Goal: Task Accomplishment & Management: Manage account settings

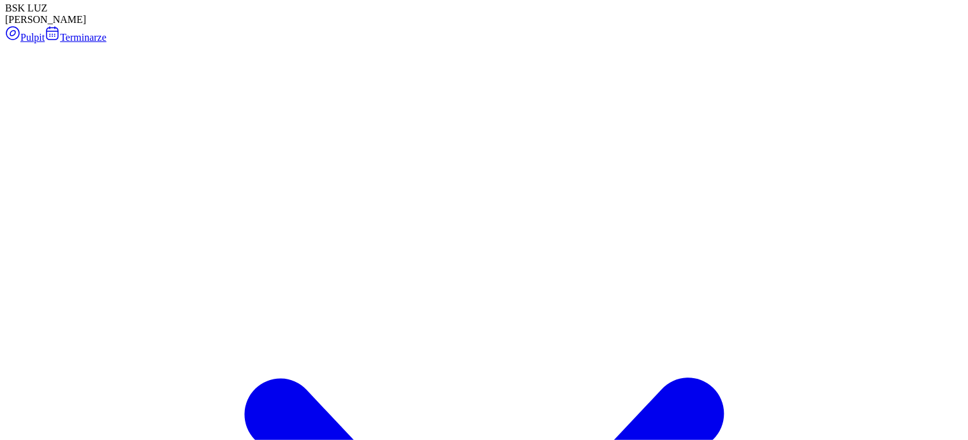
scroll to position [159, 0]
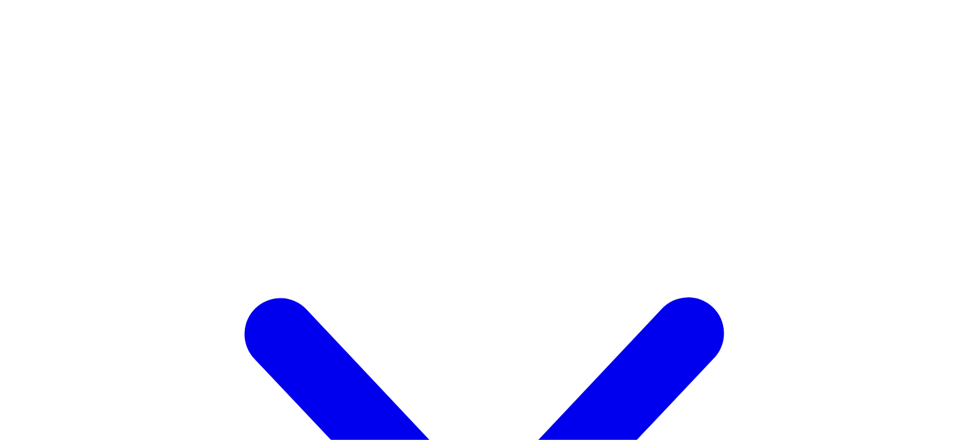
drag, startPoint x: 74, startPoint y: 314, endPoint x: 94, endPoint y: 319, distance: 20.6
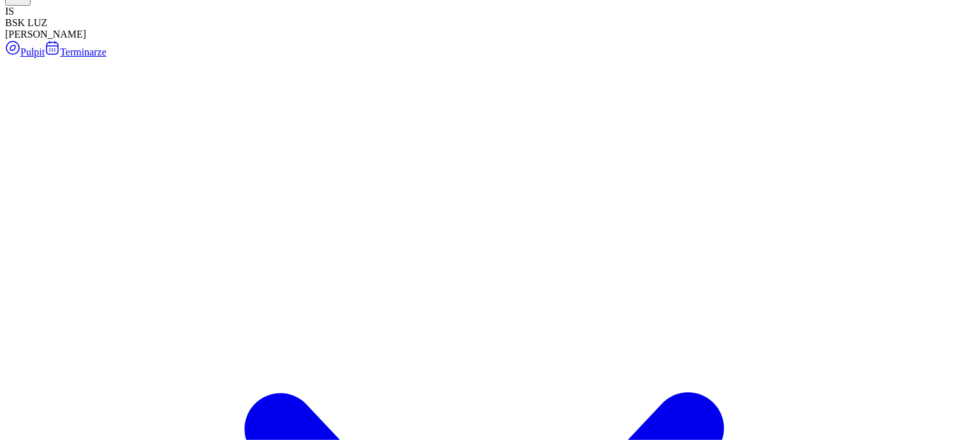
scroll to position [0, 0]
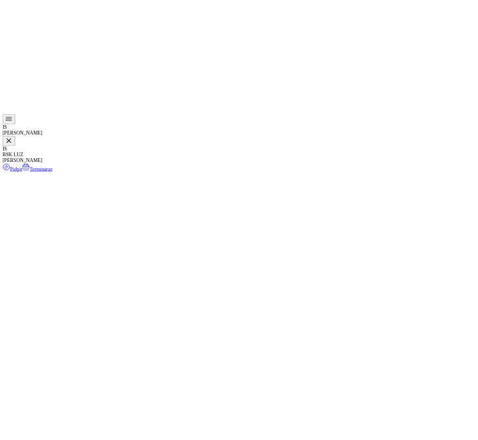
scroll to position [0, 0]
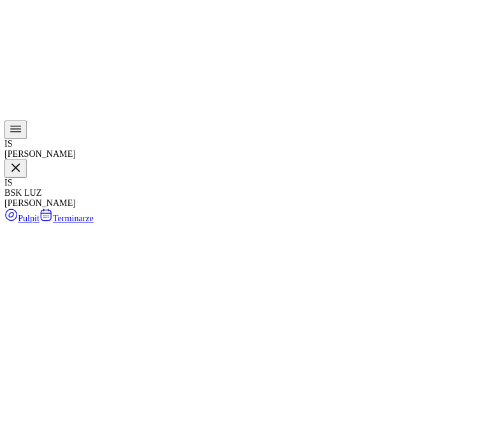
scroll to position [138, 0]
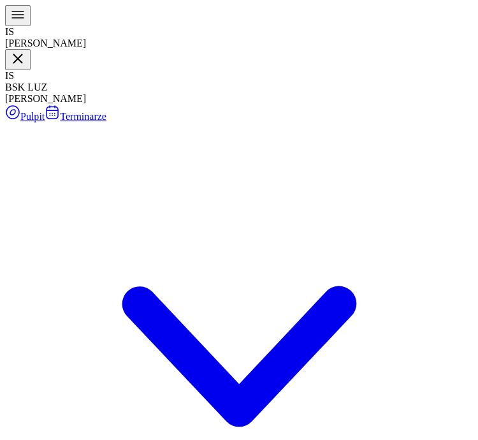
drag, startPoint x: 436, startPoint y: 108, endPoint x: 396, endPoint y: 184, distance: 85.0
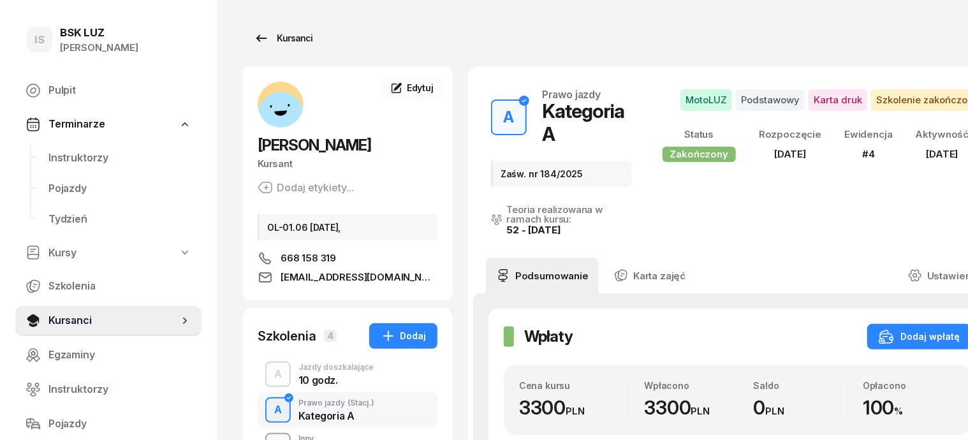
click at [260, 40] on div "Kursanci" at bounding box center [283, 38] width 59 height 15
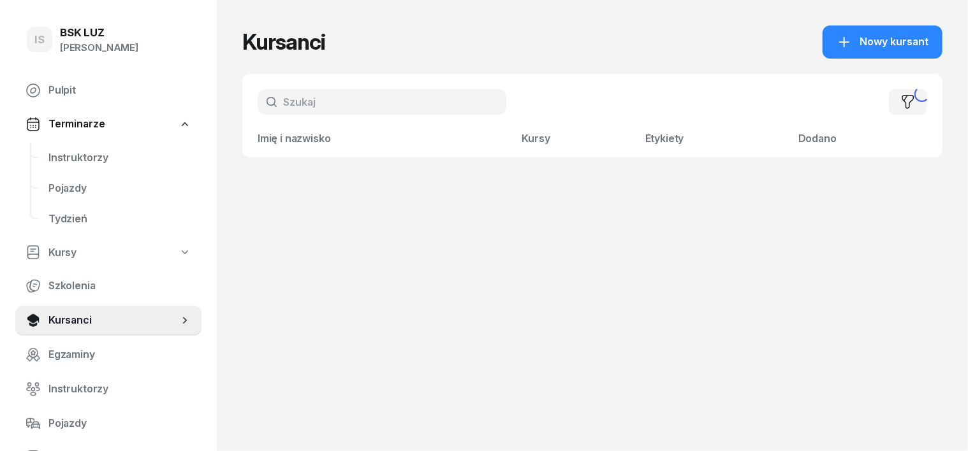
click at [260, 40] on h1 "Kursanci" at bounding box center [283, 42] width 83 height 23
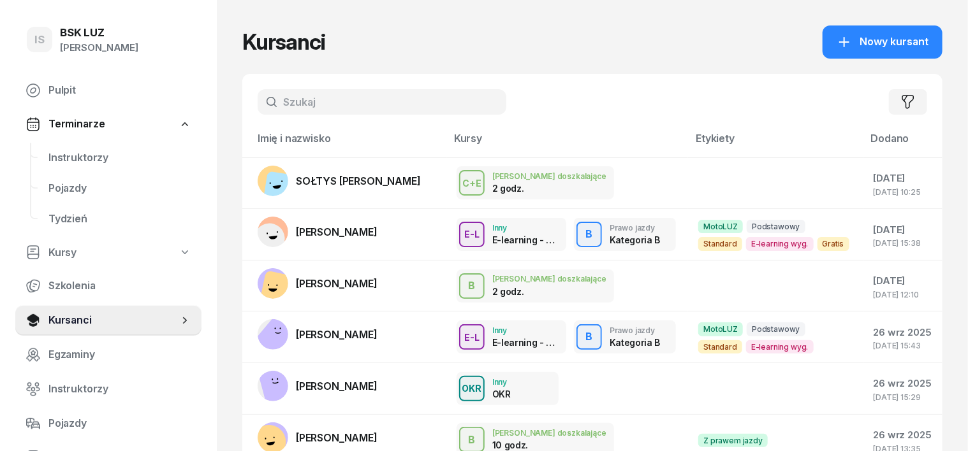
click at [188, 59] on div "IS BSK [PERSON_NAME]" at bounding box center [108, 41] width 186 height 52
click at [271, 102] on input "text" at bounding box center [381, 101] width 249 height 25
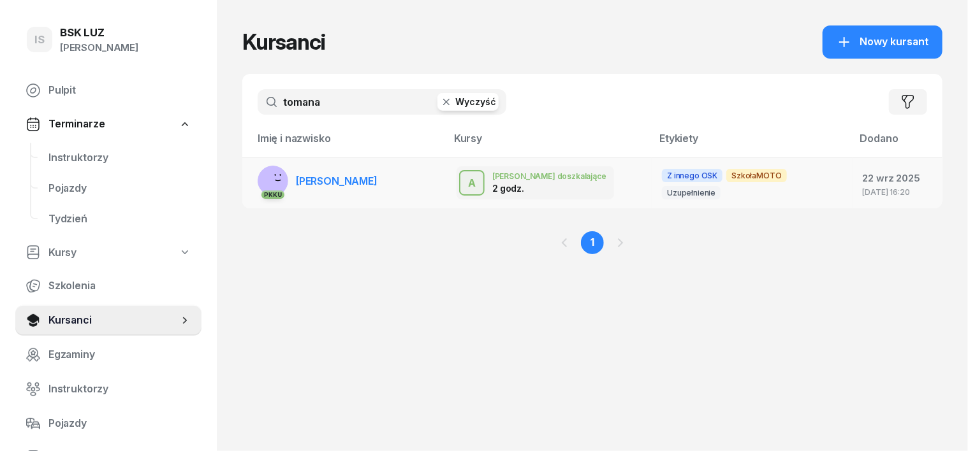
type input "tomana"
click at [250, 179] on rect at bounding box center [276, 180] width 52 height 52
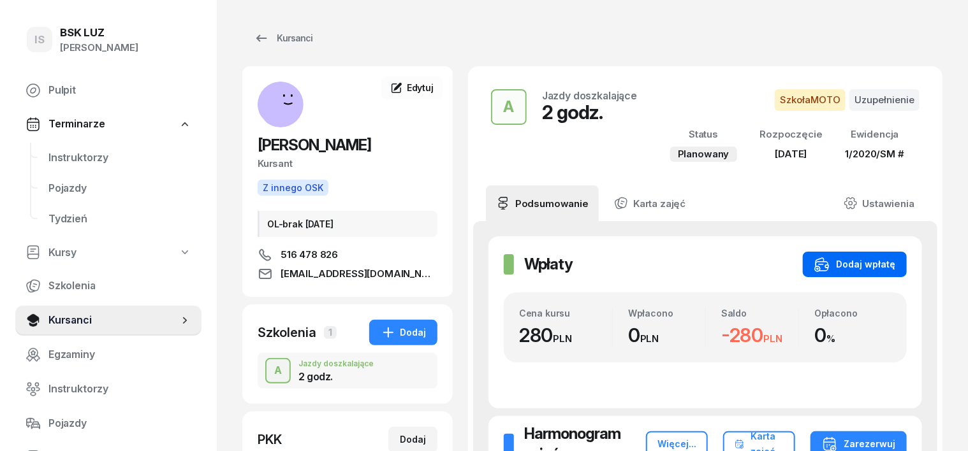
click at [479, 257] on div "Dodaj wpłatę" at bounding box center [854, 264] width 81 height 15
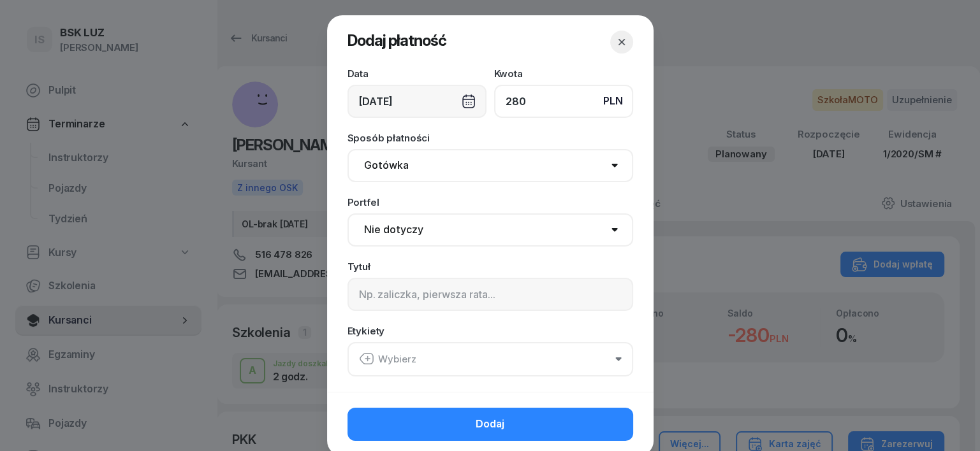
type input "280"
click at [465, 102] on div "[DATE]" at bounding box center [416, 101] width 139 height 33
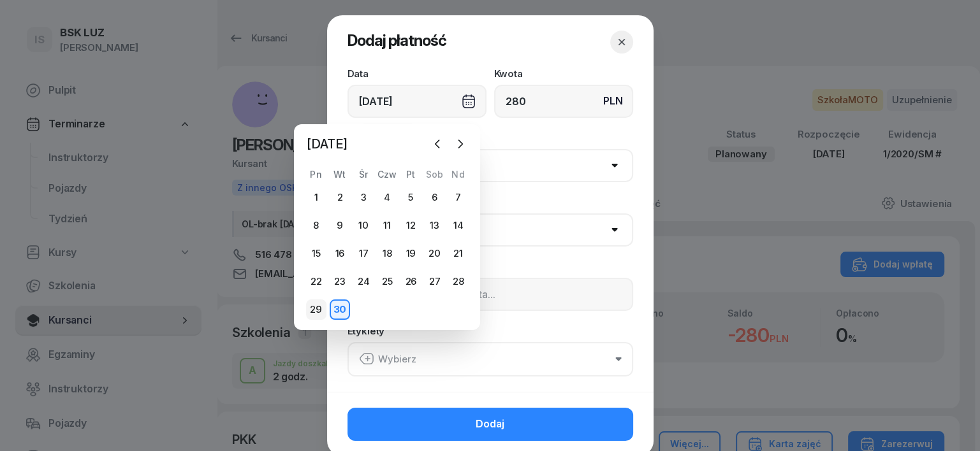
click at [316, 308] on div "29" at bounding box center [316, 310] width 20 height 20
type input "[DATE]"
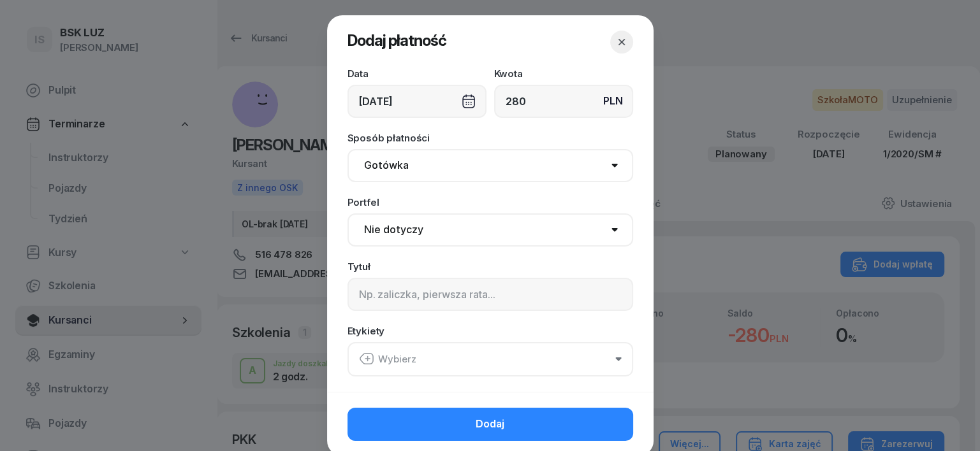
click at [389, 171] on select "Gotówka Karta Przelew Płatności online BLIK" at bounding box center [490, 165] width 286 height 33
select select "transfer"
click at [347, 149] on select "Gotówka Karta Przelew Płatności online BLIK" at bounding box center [490, 165] width 286 height 33
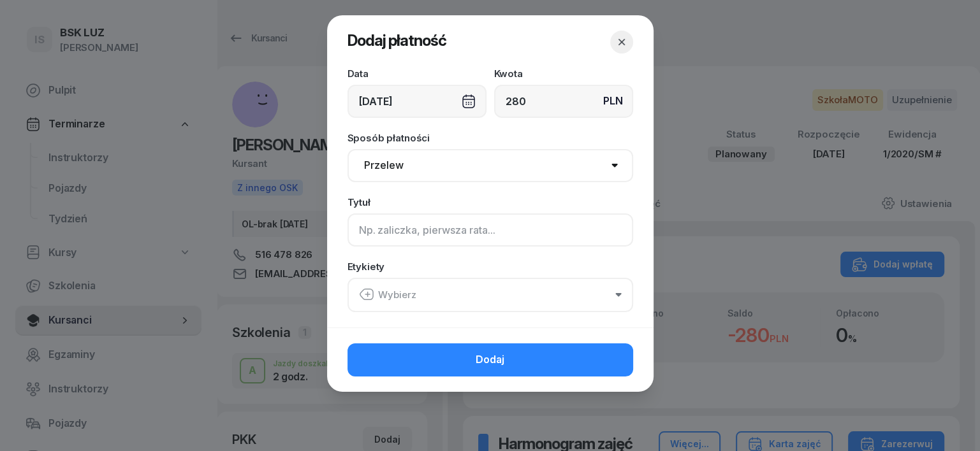
click at [389, 233] on input at bounding box center [490, 230] width 286 height 33
type input "a"
type input "A"
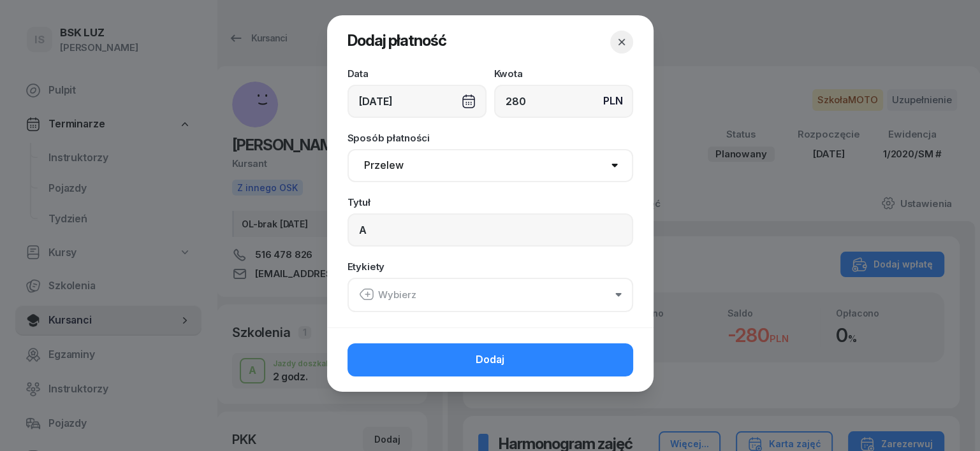
click at [365, 298] on icon "button" at bounding box center [366, 294] width 15 height 15
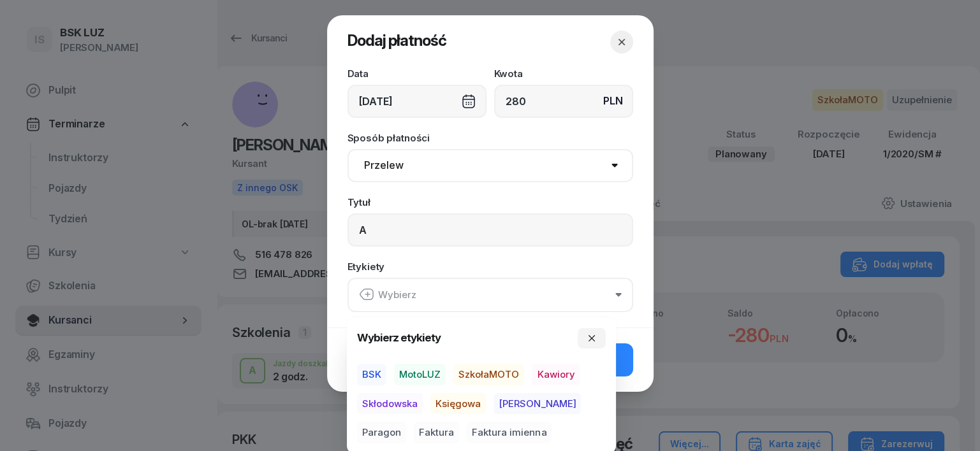
click at [479, 372] on span "SzkołaMOTO" at bounding box center [488, 375] width 71 height 22
click at [479, 400] on span "[PERSON_NAME]" at bounding box center [536, 404] width 87 height 22
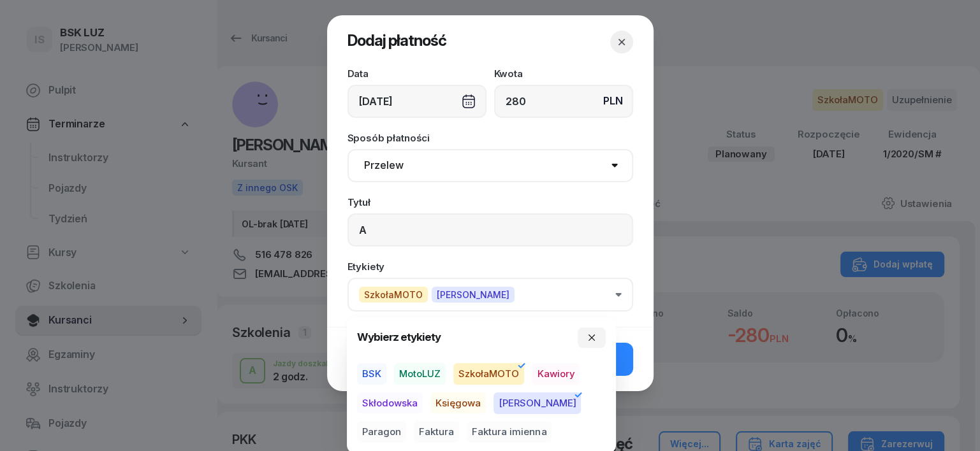
click at [406, 422] on span "Paragon" at bounding box center [381, 433] width 49 height 22
click at [479, 340] on icon "button" at bounding box center [591, 338] width 10 height 10
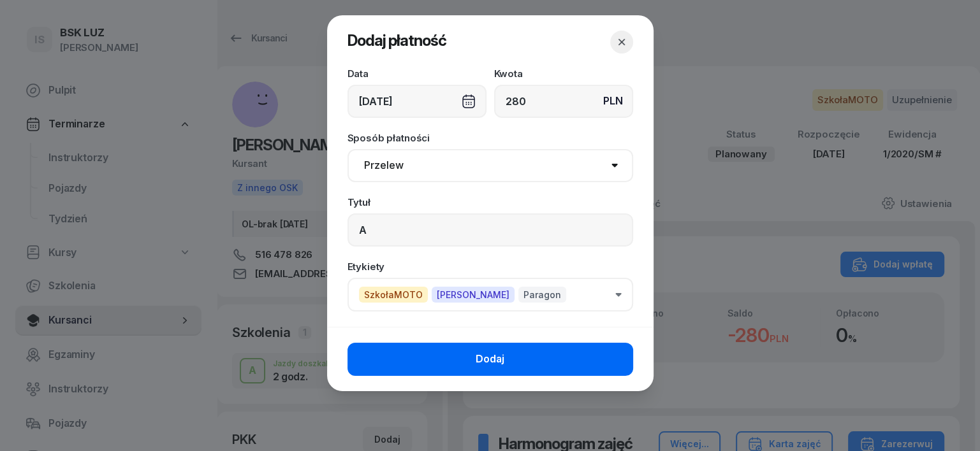
click at [479, 354] on button "Dodaj" at bounding box center [490, 359] width 286 height 33
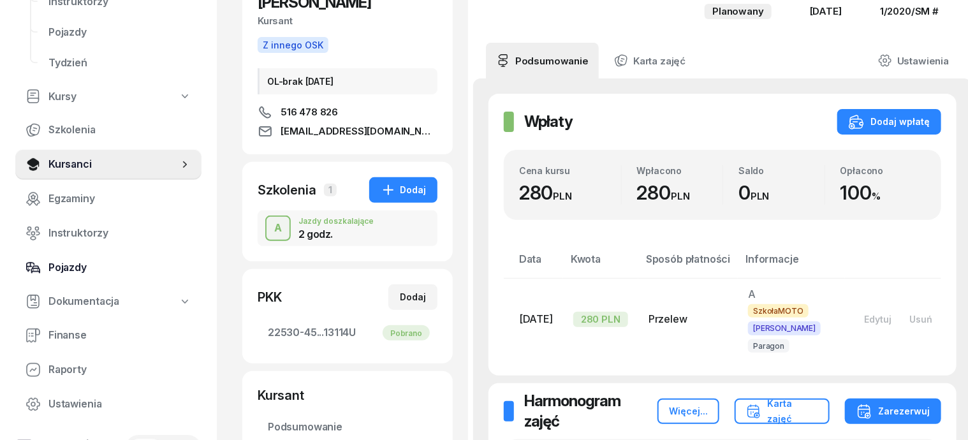
scroll to position [159, 0]
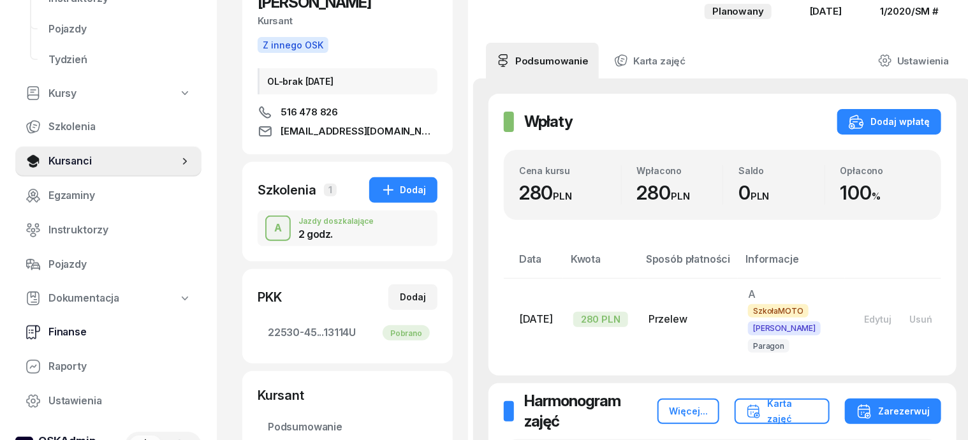
click at [69, 327] on span "Finanse" at bounding box center [119, 332] width 143 height 17
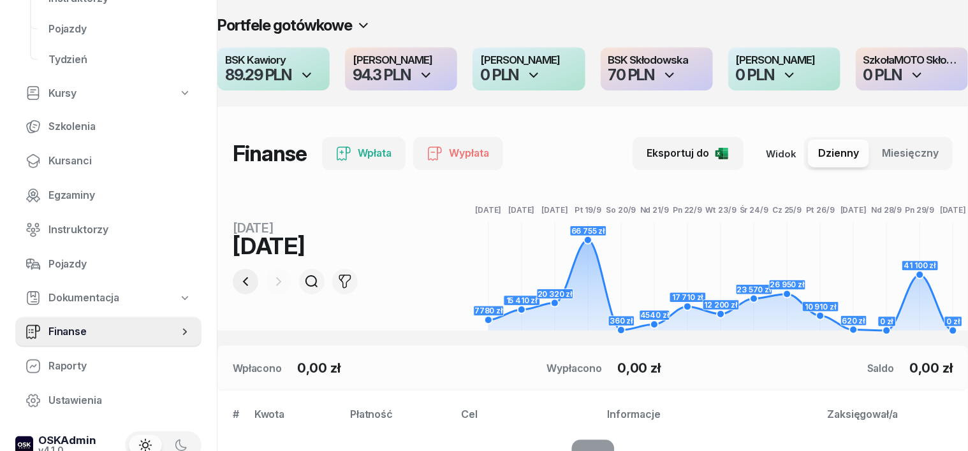
click at [243, 284] on icon "button" at bounding box center [245, 281] width 5 height 9
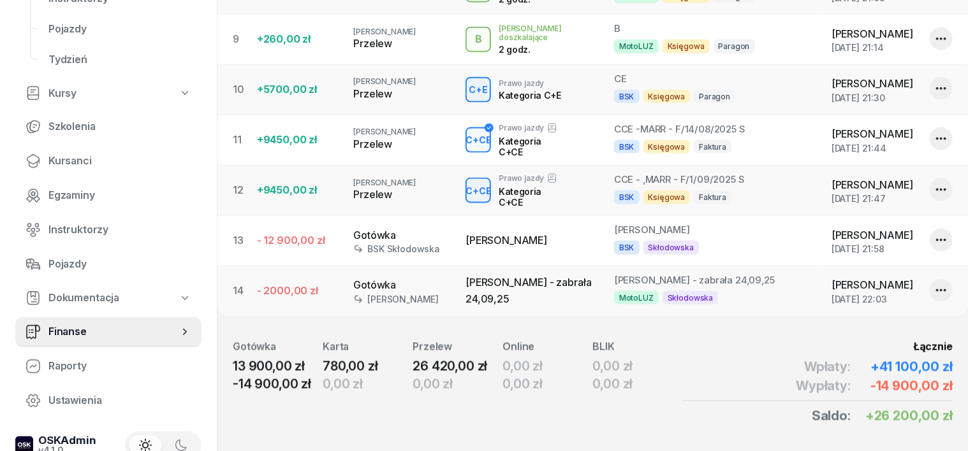
scroll to position [853, 0]
